Goal: Task Accomplishment & Management: Use online tool/utility

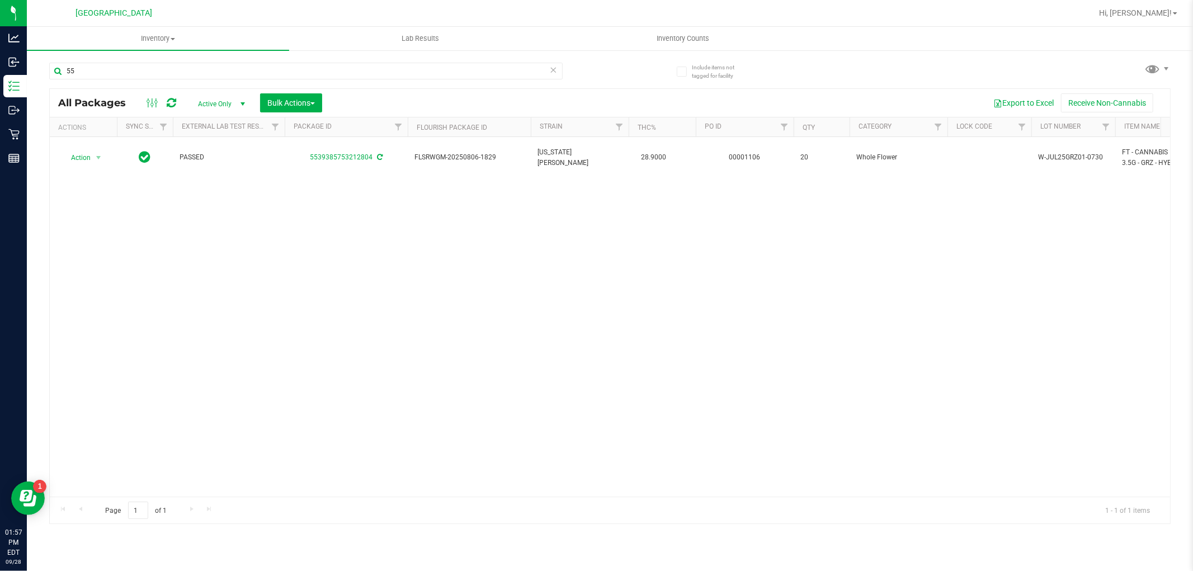
type input "5"
type input "bnk"
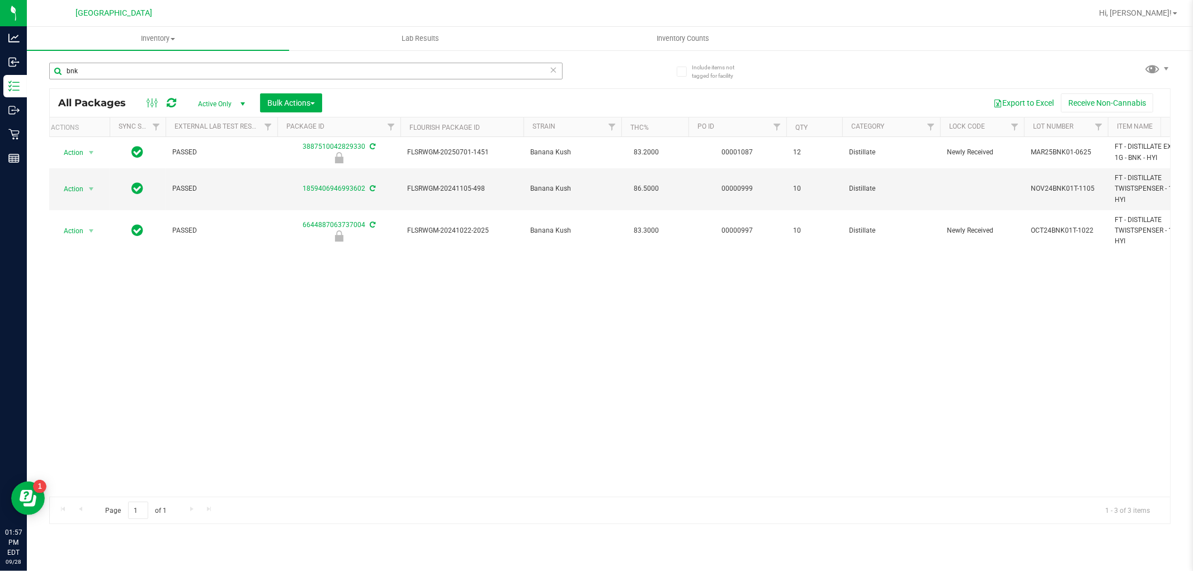
click at [346, 63] on input "bnk" at bounding box center [305, 71] width 513 height 17
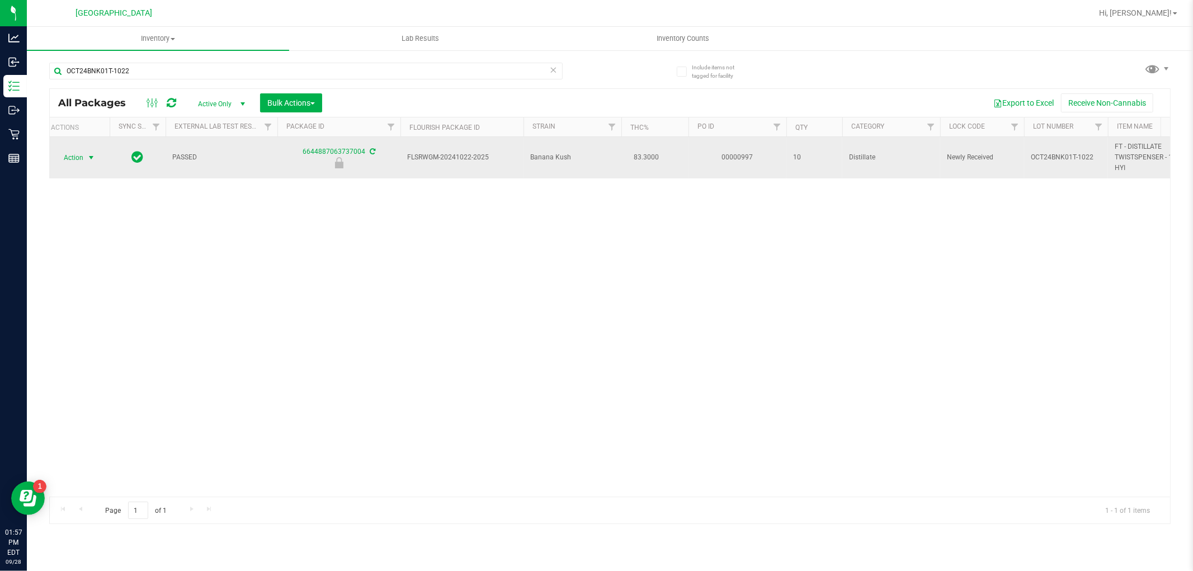
type input "OCT24BNK01T-1022"
click at [97, 158] on span "select" at bounding box center [91, 158] width 14 height 16
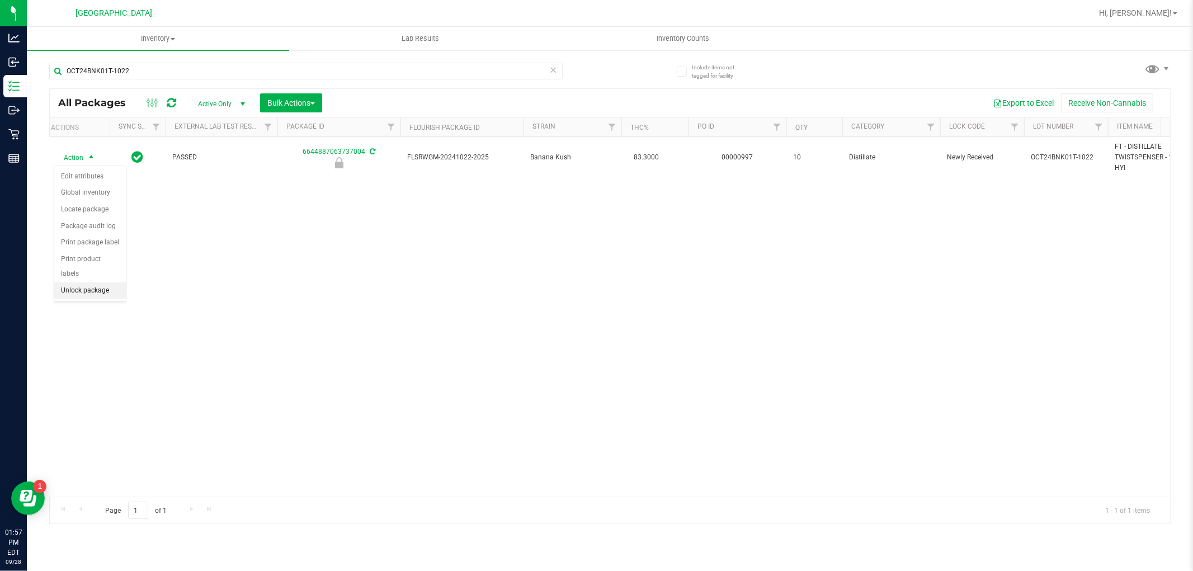
click at [110, 289] on li "Unlock package" at bounding box center [90, 290] width 72 height 17
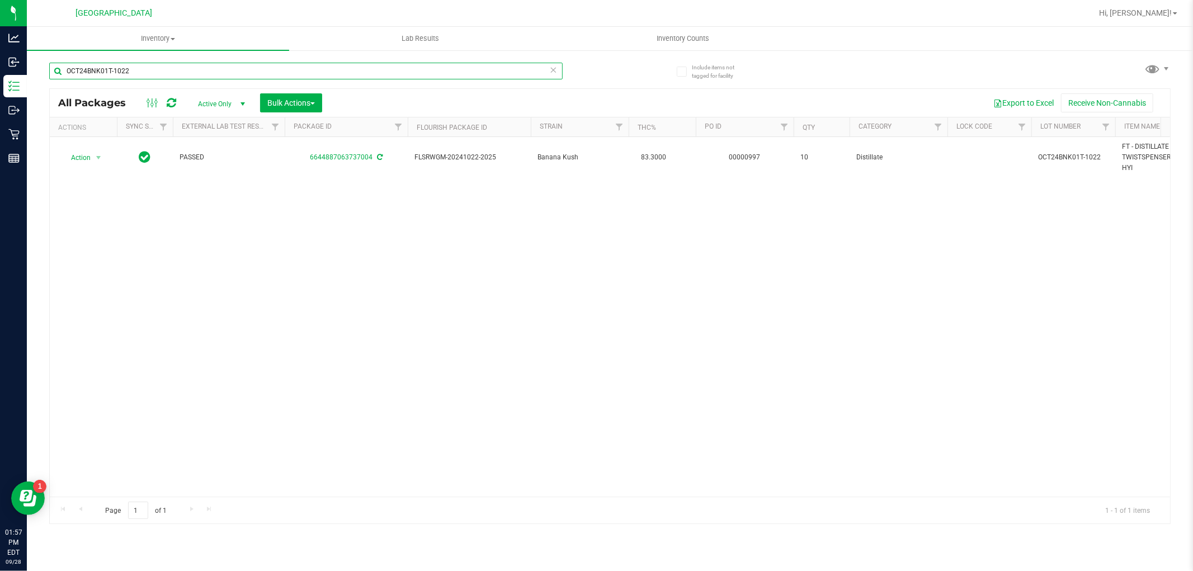
click at [198, 75] on input "OCT24BNK01T-1022" at bounding box center [305, 71] width 513 height 17
type input "bnk"
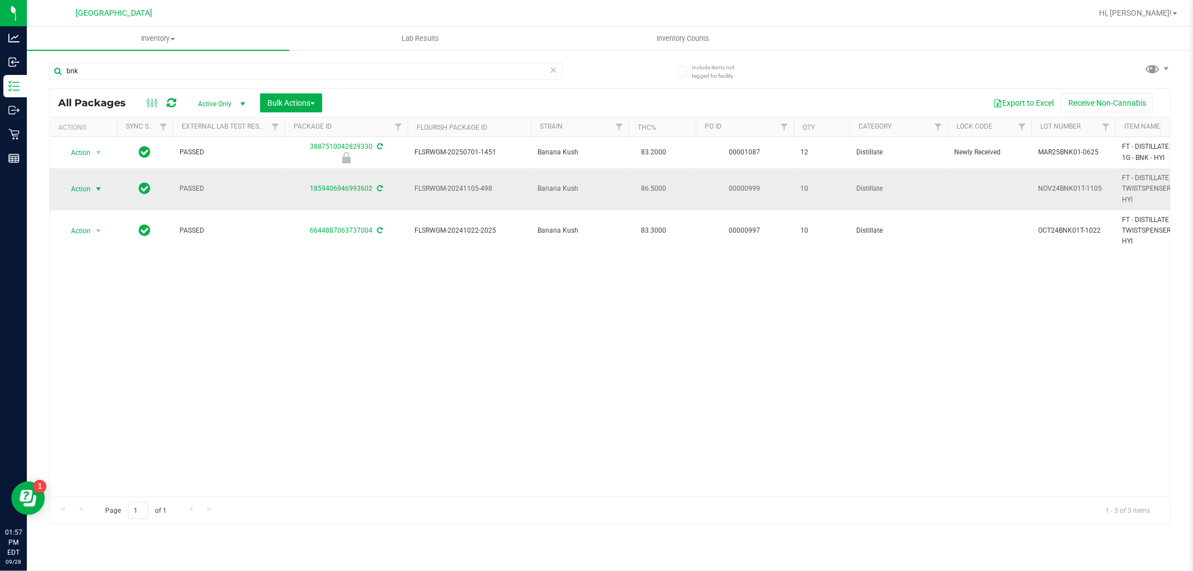
click at [97, 188] on span "select" at bounding box center [98, 189] width 9 height 9
click at [120, 297] on li "Lock package" at bounding box center [105, 290] width 87 height 17
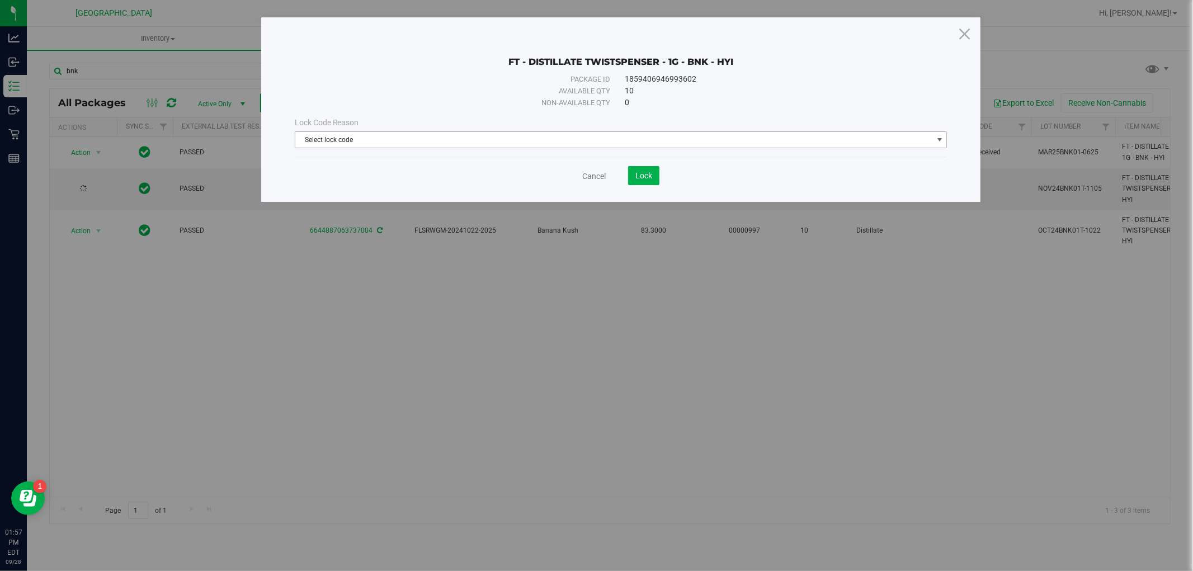
click at [665, 144] on span "Select lock code" at bounding box center [613, 140] width 637 height 16
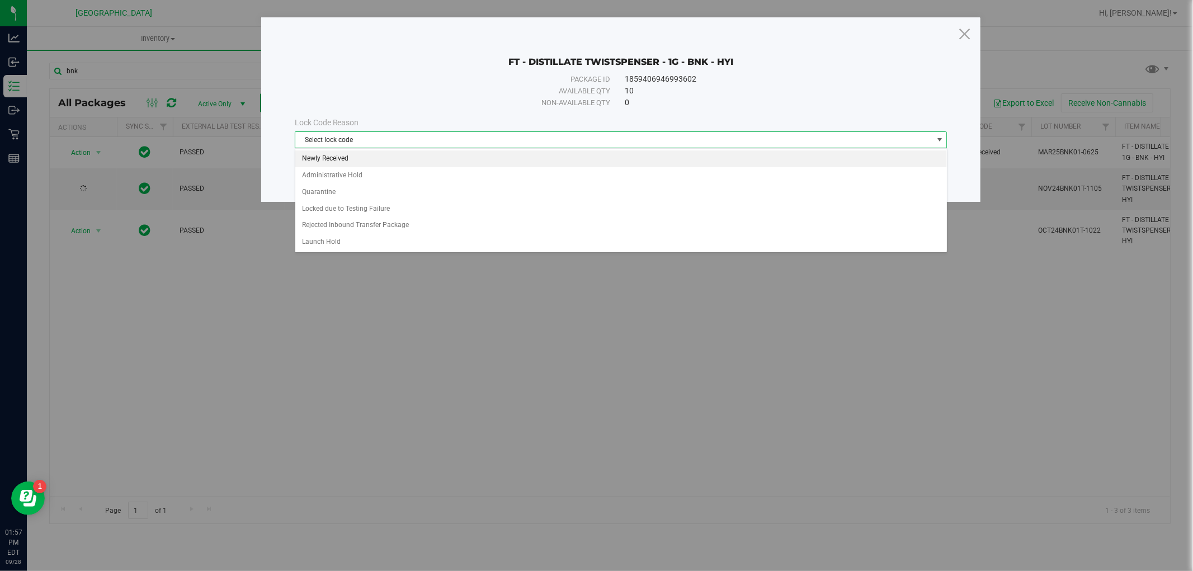
click at [528, 161] on li "Newly Received" at bounding box center [620, 158] width 651 height 17
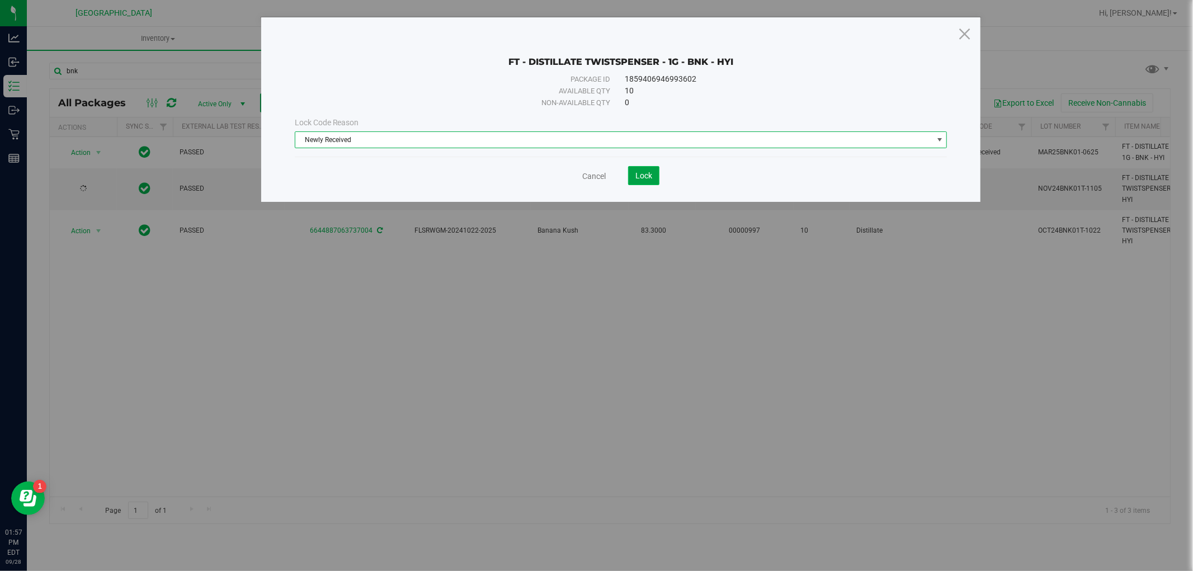
click at [640, 170] on button "Lock" at bounding box center [643, 175] width 31 height 19
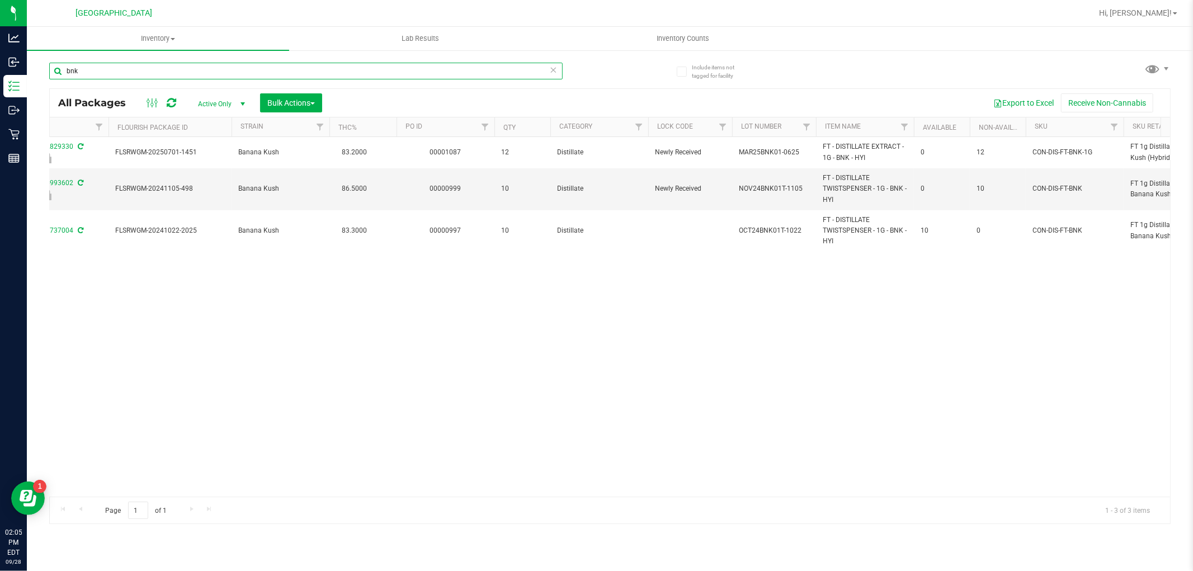
click at [454, 72] on input "bnk" at bounding box center [305, 71] width 513 height 17
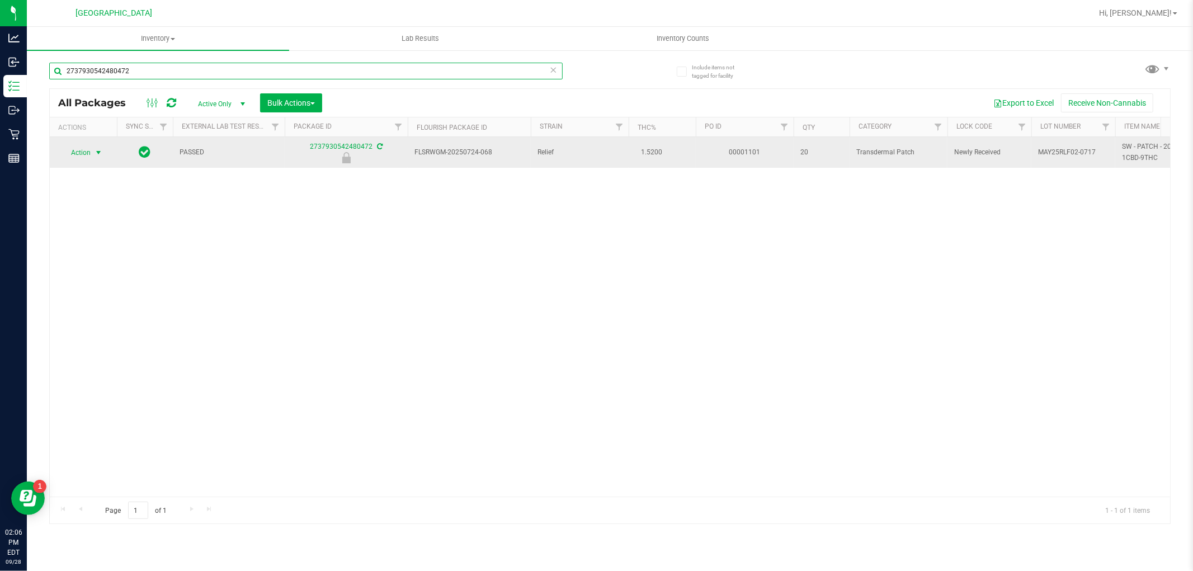
type input "2737930542480472"
click at [98, 155] on span "select" at bounding box center [98, 152] width 9 height 9
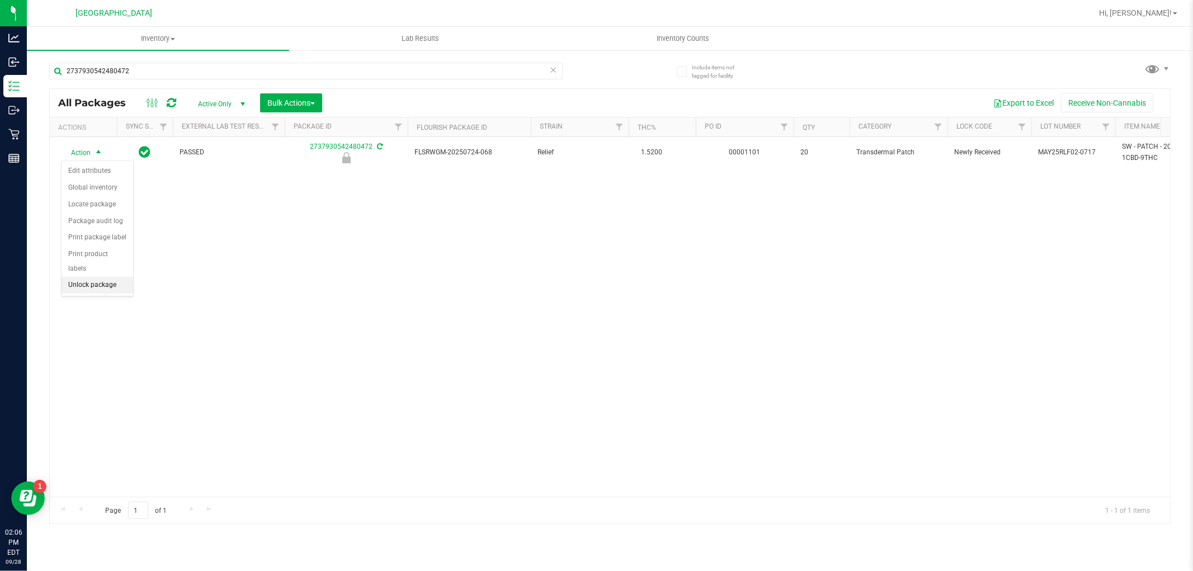
click at [120, 284] on li "Unlock package" at bounding box center [98, 285] width 72 height 17
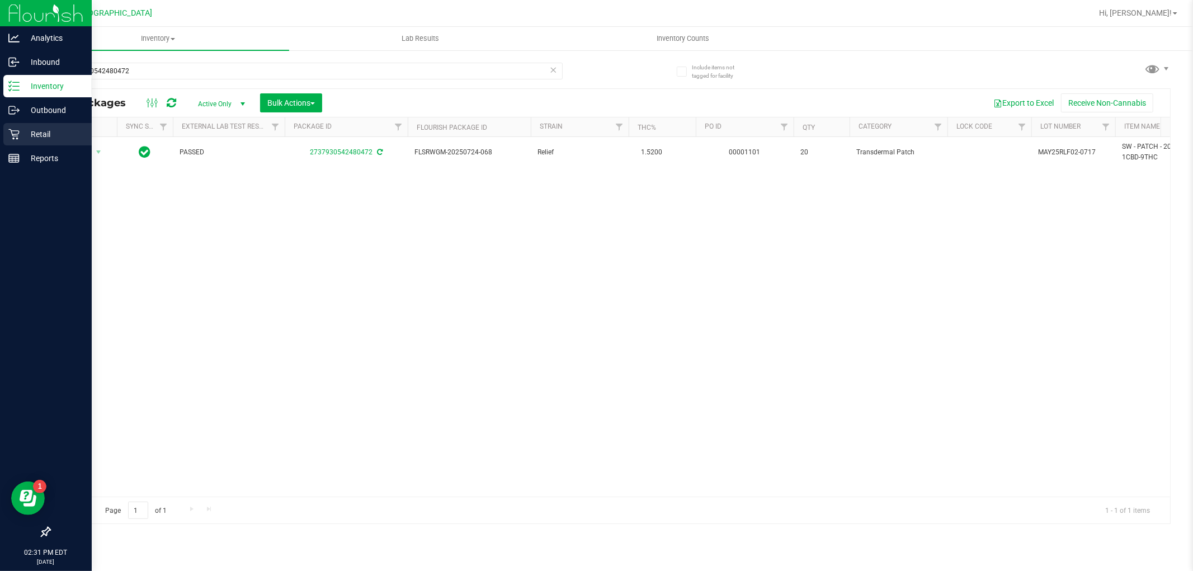
click at [50, 129] on p "Retail" at bounding box center [53, 133] width 67 height 13
